Goal: Check status: Check status

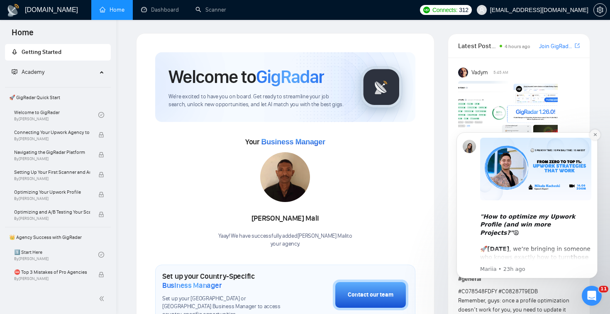
click at [590, 137] on button "Dismiss notification" at bounding box center [595, 135] width 11 height 11
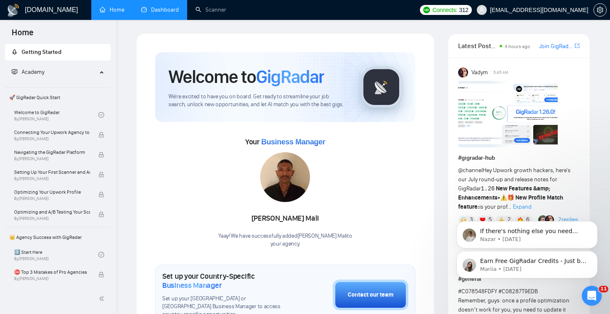
click at [160, 10] on link "Dashboard" at bounding box center [160, 9] width 38 height 7
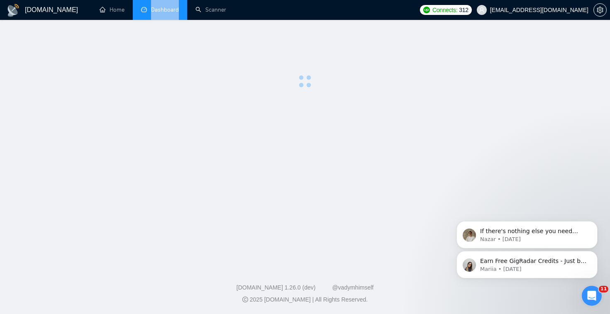
click at [160, 10] on span "Dashboard" at bounding box center [165, 9] width 28 height 7
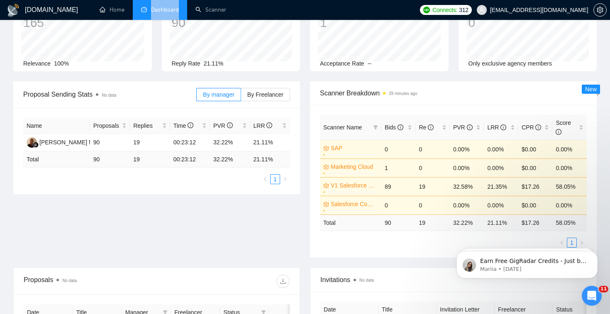
scroll to position [70, 0]
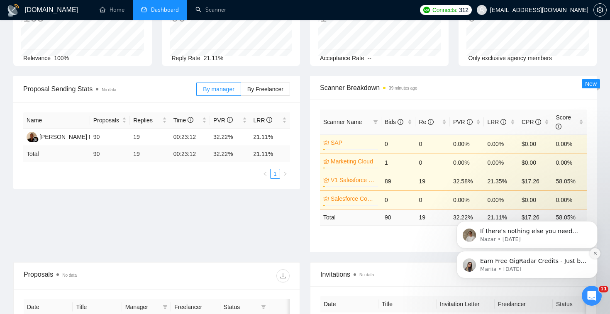
click at [593, 255] on icon "Dismiss notification" at bounding box center [595, 253] width 5 height 5
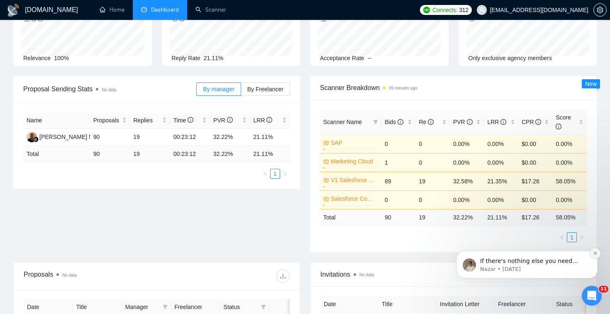
click at [593, 254] on icon "Dismiss notification" at bounding box center [595, 253] width 5 height 5
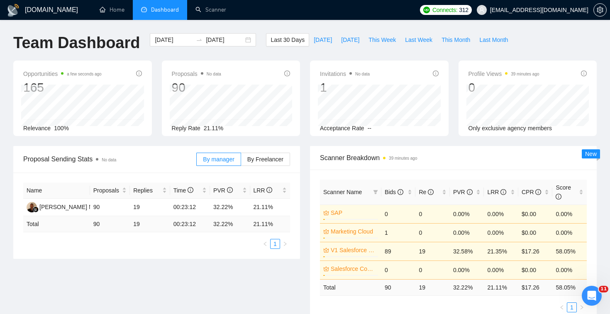
scroll to position [0, 0]
click at [379, 39] on span "This Week" at bounding box center [382, 39] width 27 height 9
type input "[DATE]"
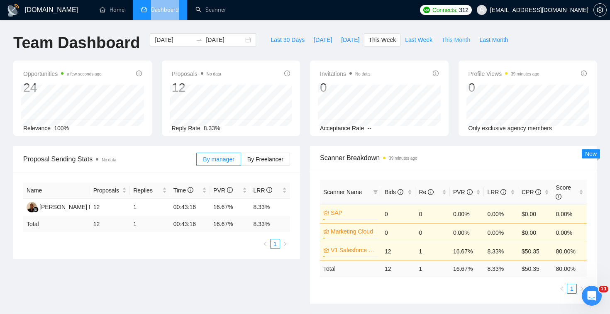
click at [452, 42] on span "This Month" at bounding box center [456, 39] width 29 height 9
type input "[DATE]"
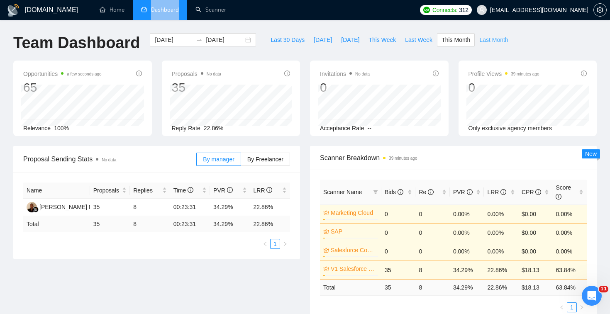
click at [497, 42] on span "Last Month" at bounding box center [494, 39] width 29 height 9
type input "[DATE]"
click at [461, 39] on span "This Month" at bounding box center [456, 39] width 29 height 9
type input "[DATE]"
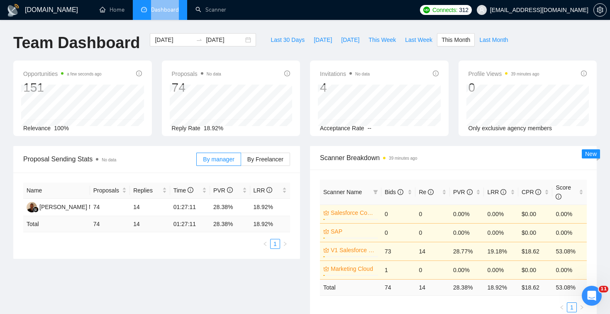
type input "[DATE]"
